Goal: Find specific page/section: Find specific page/section

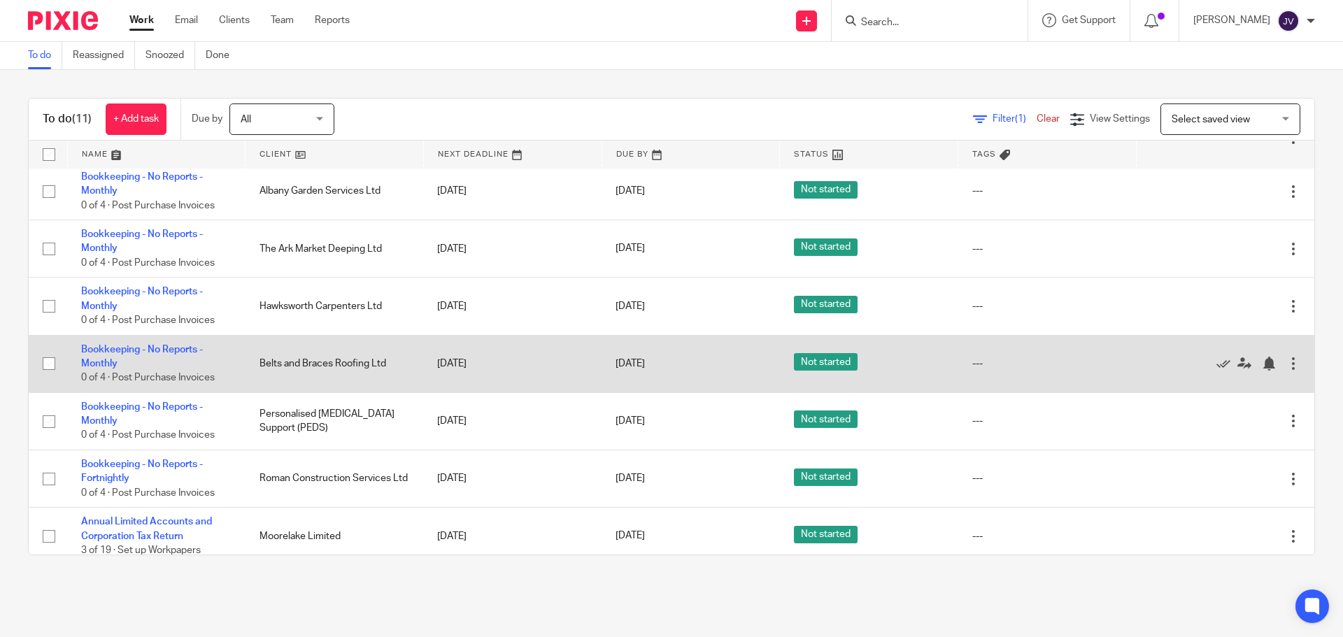
scroll to position [223, 0]
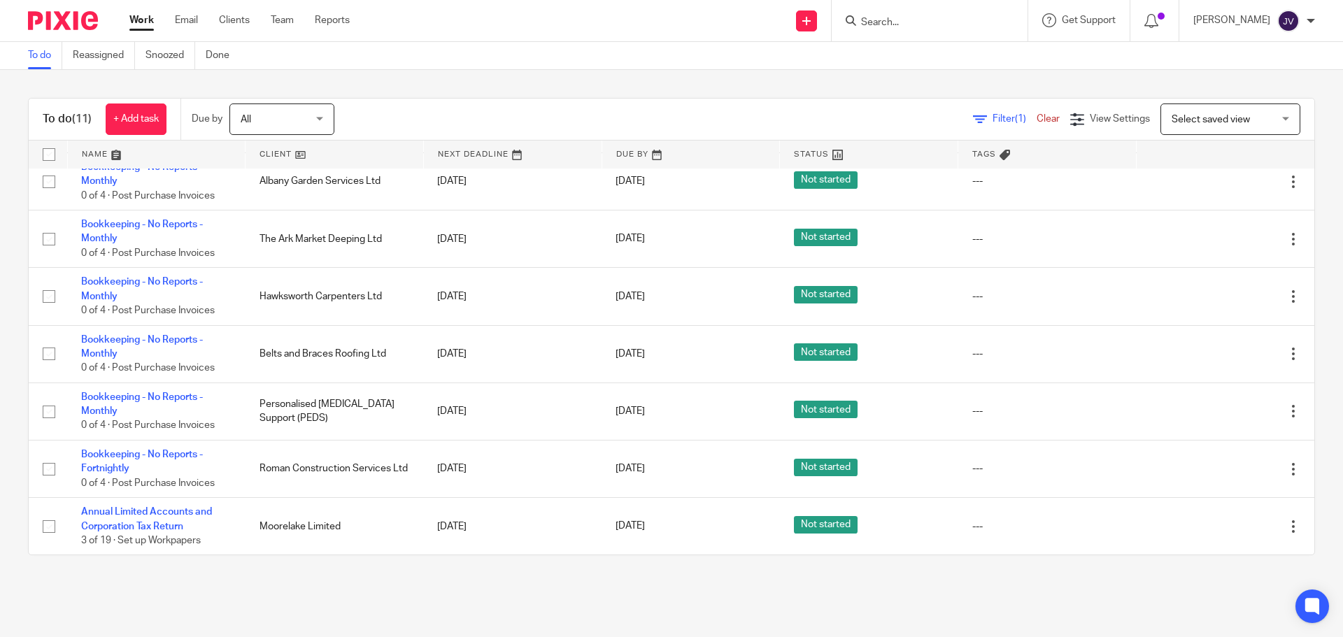
click at [915, 24] on input "Search" at bounding box center [922, 23] width 126 height 13
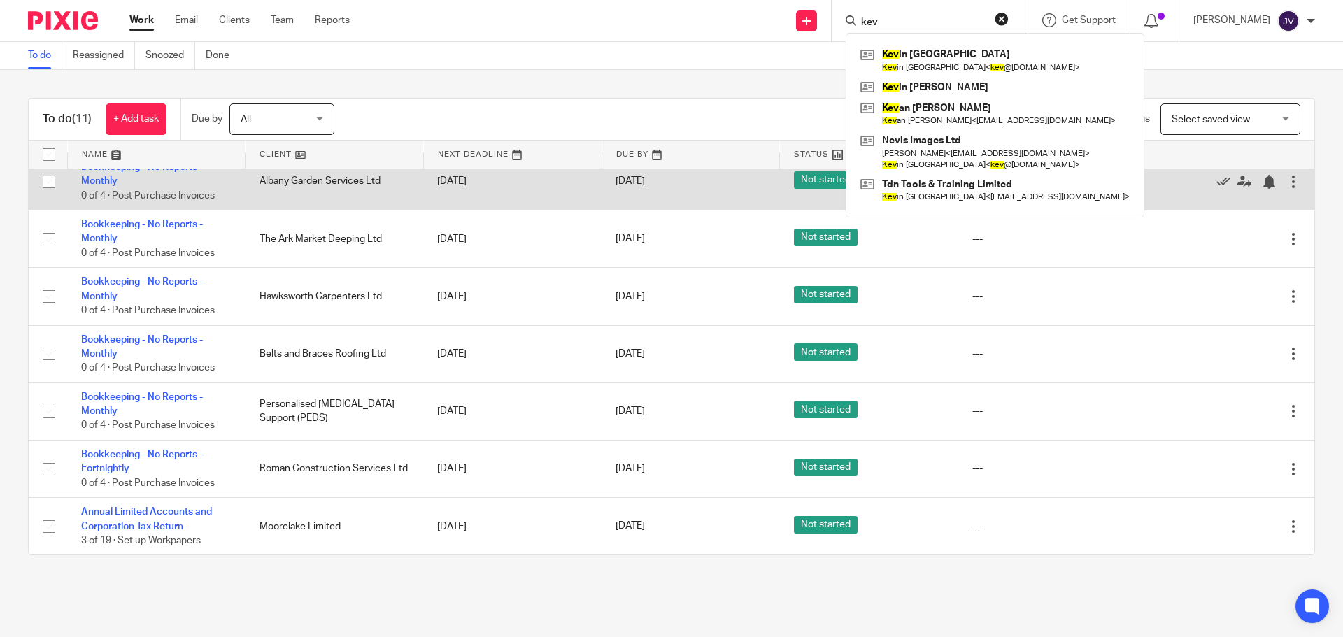
type input "kev"
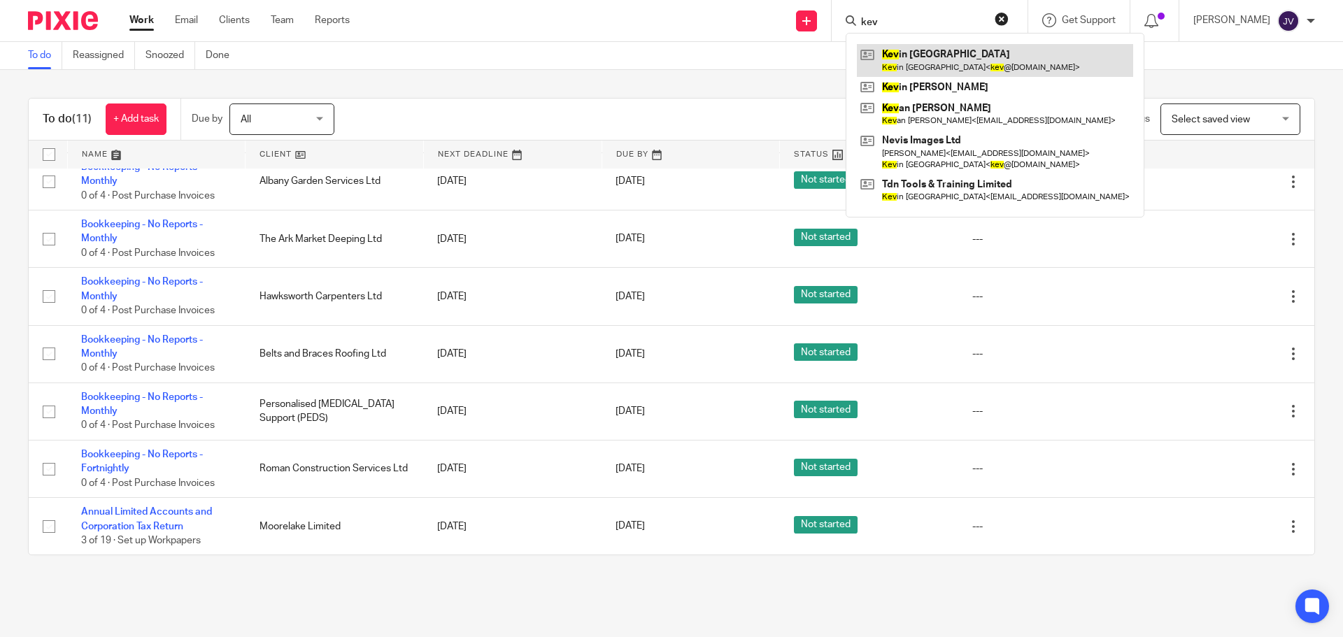
click at [1010, 54] on link at bounding box center [995, 60] width 276 height 32
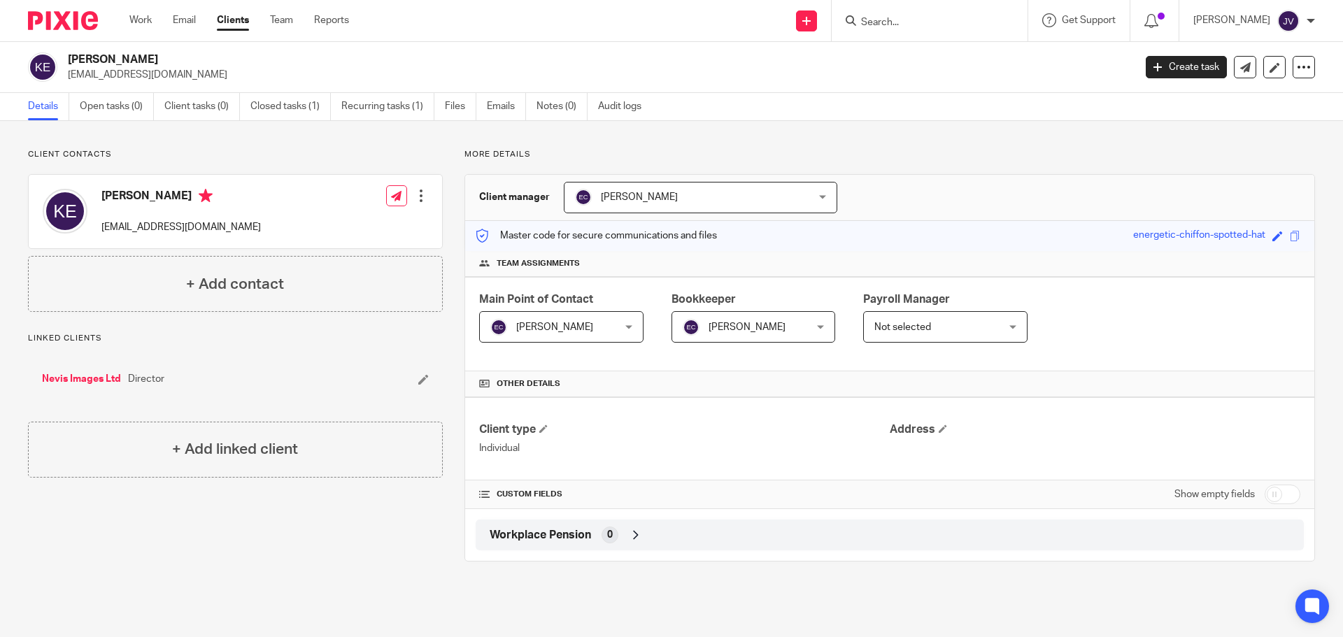
click at [122, 381] on div "Nevis Images Ltd Director" at bounding box center [196, 379] width 309 height 14
click at [104, 381] on link "Nevis Images Ltd" at bounding box center [81, 379] width 79 height 14
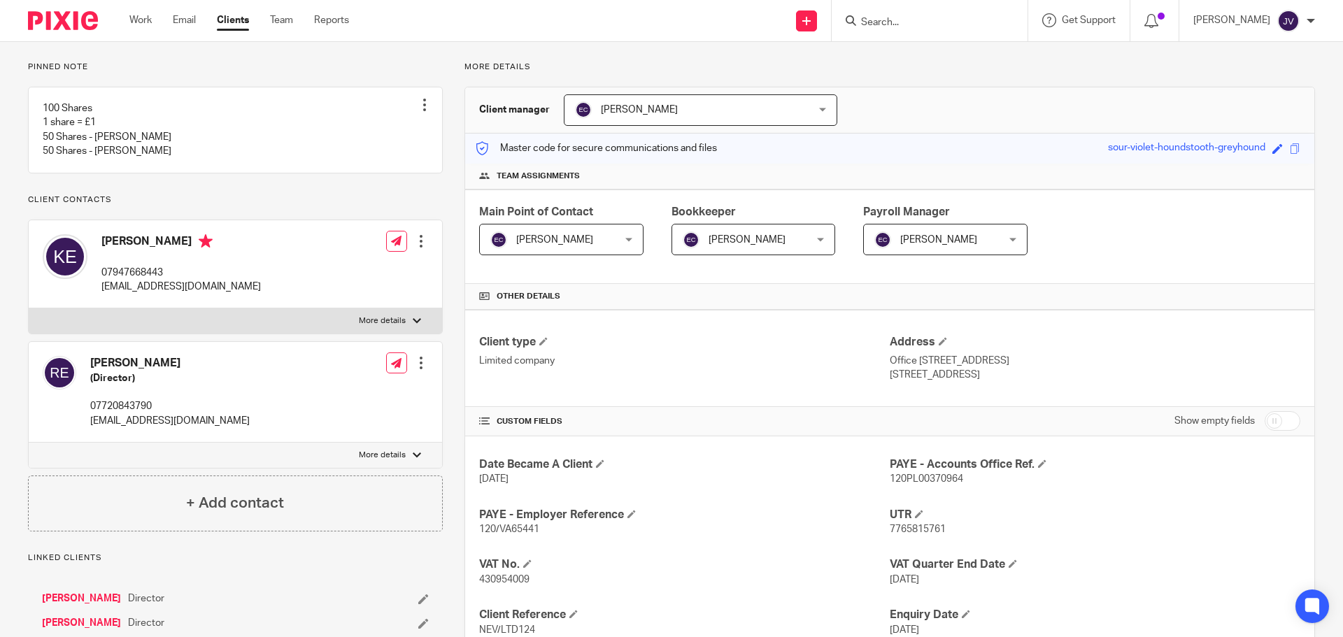
scroll to position [280, 0]
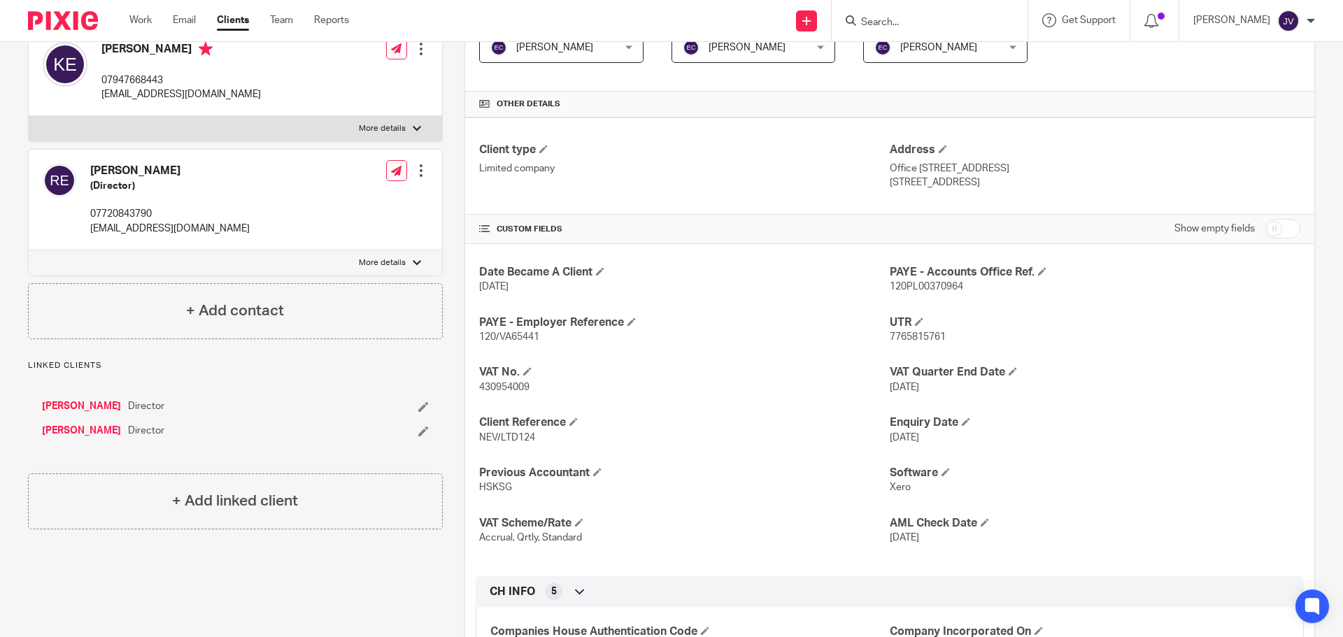
click at [84, 25] on img at bounding box center [63, 20] width 70 height 19
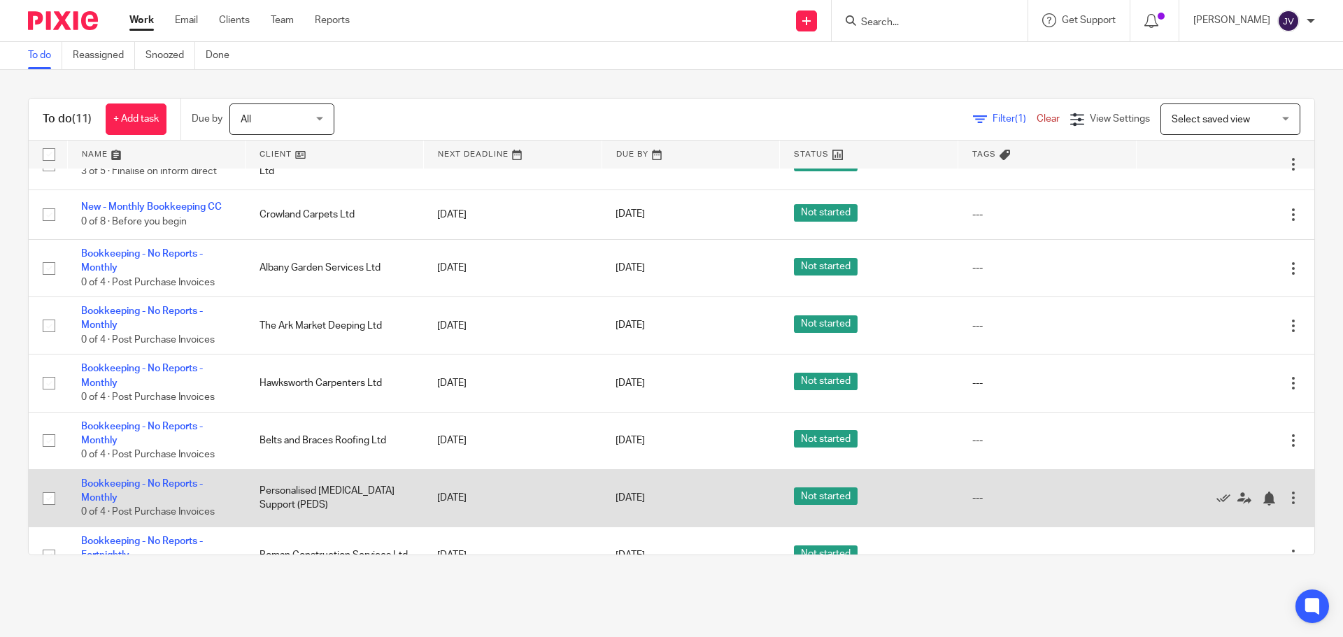
scroll to position [223, 0]
